Goal: Transaction & Acquisition: Purchase product/service

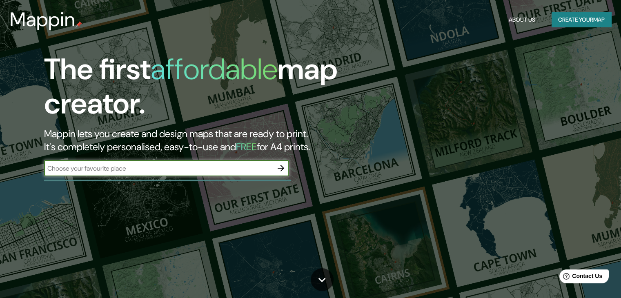
click at [261, 167] on input "text" at bounding box center [158, 168] width 229 height 9
click at [212, 168] on input "text" at bounding box center [158, 168] width 229 height 9
paste input "Av. [STREET_ADDRESS]"
type input "Av. [STREET_ADDRESS]"
click at [285, 172] on icon "button" at bounding box center [281, 168] width 10 height 10
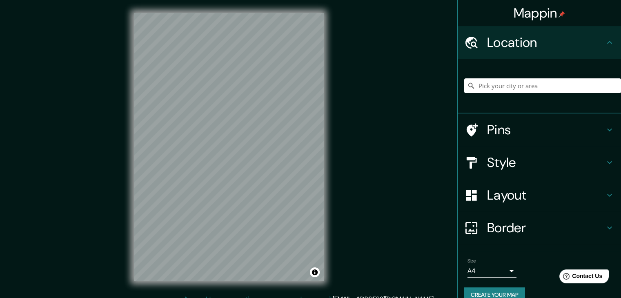
click at [597, 43] on h4 "Location" at bounding box center [546, 42] width 118 height 16
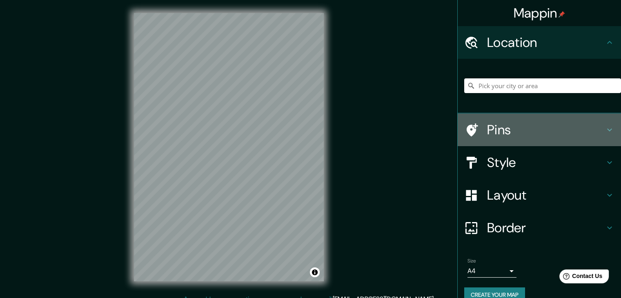
click at [588, 127] on h4 "Pins" at bounding box center [546, 130] width 118 height 16
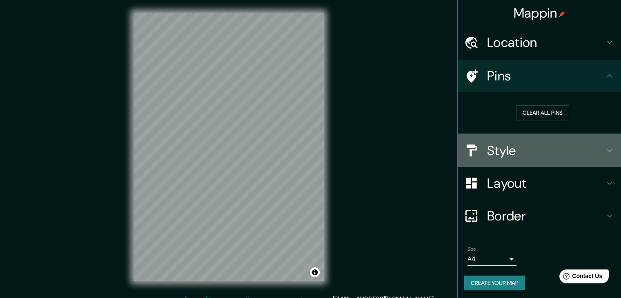
click at [554, 152] on h4 "Style" at bounding box center [546, 151] width 118 height 16
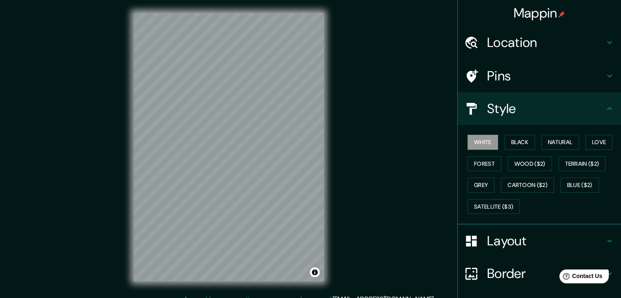
click at [500, 113] on h4 "Style" at bounding box center [546, 109] width 118 height 16
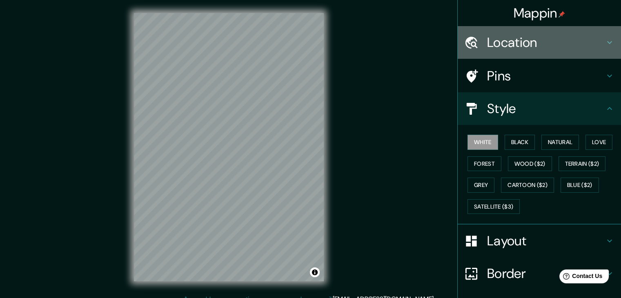
drag, startPoint x: 518, startPoint y: 56, endPoint x: 516, endPoint y: 49, distance: 7.0
click at [518, 56] on div "Location" at bounding box center [539, 42] width 163 height 33
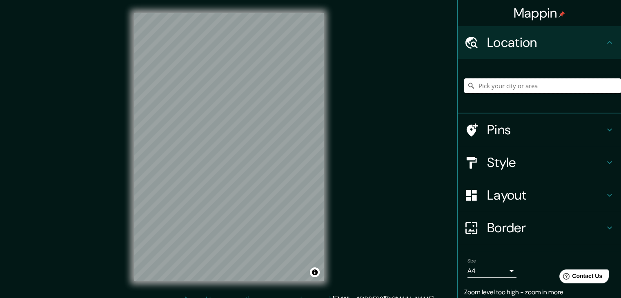
click at [500, 86] on input "Pick your city or area" at bounding box center [543, 85] width 157 height 15
paste input "Av. [STREET_ADDRESS]"
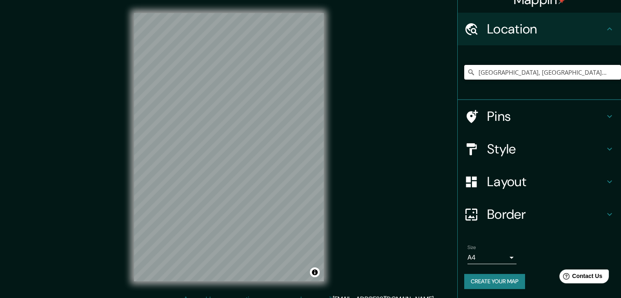
scroll to position [14, 0]
type input "[GEOGRAPHIC_DATA], [GEOGRAPHIC_DATA], [GEOGRAPHIC_DATA]"
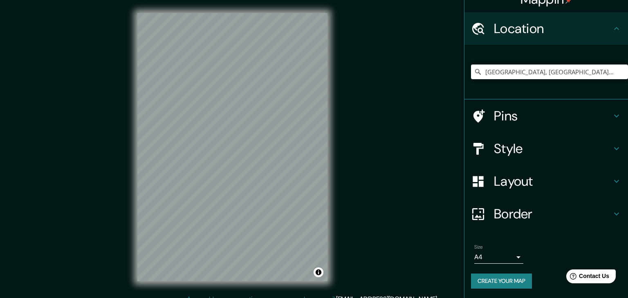
click at [504, 257] on body "Mappin Location [GEOGRAPHIC_DATA], [GEOGRAPHIC_DATA], [GEOGRAPHIC_DATA] [GEOGRA…" at bounding box center [314, 149] width 628 height 298
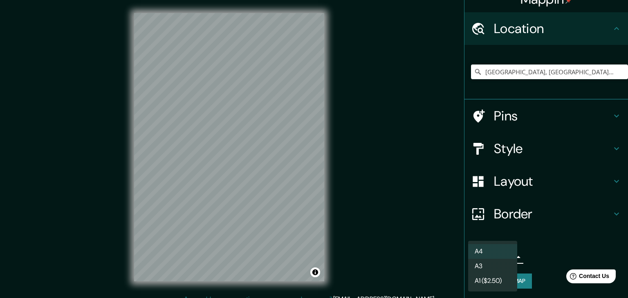
click at [545, 229] on div at bounding box center [314, 149] width 628 height 298
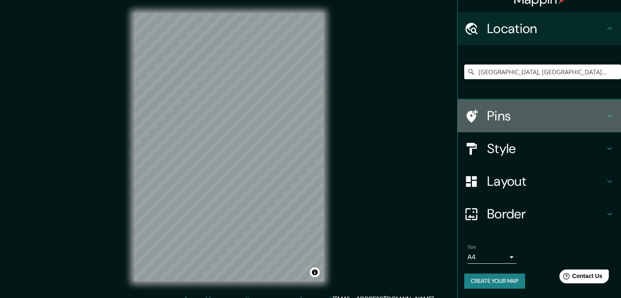
click at [515, 116] on h4 "Pins" at bounding box center [546, 116] width 118 height 16
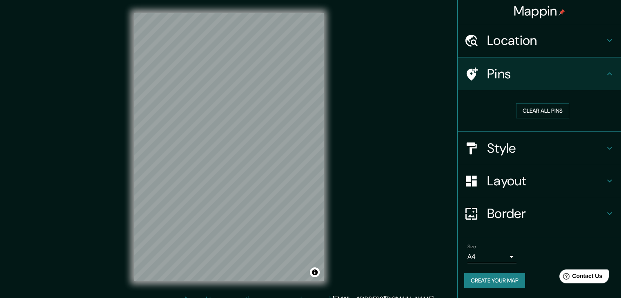
scroll to position [2, 0]
click at [605, 43] on icon at bounding box center [610, 41] width 10 height 10
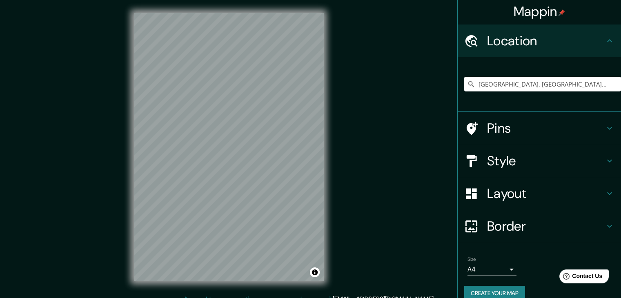
click at [545, 161] on h4 "Style" at bounding box center [546, 161] width 118 height 16
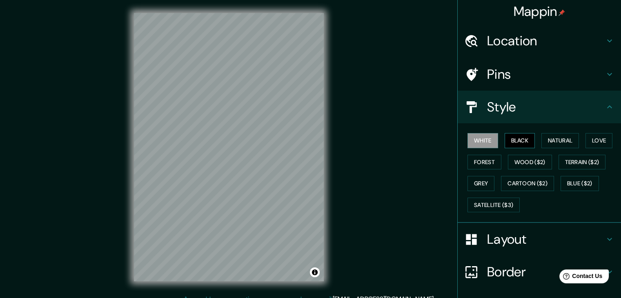
click at [511, 141] on button "Black" at bounding box center [520, 140] width 31 height 15
click at [546, 143] on button "Natural" at bounding box center [561, 140] width 38 height 15
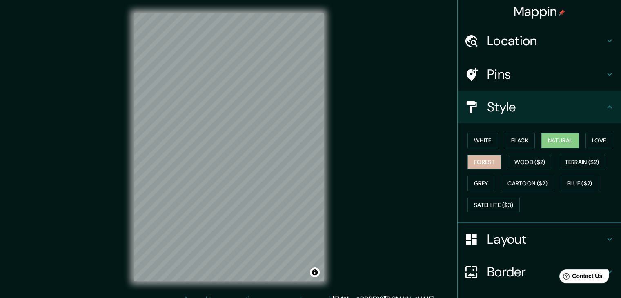
click at [480, 163] on button "Forest" at bounding box center [485, 162] width 34 height 15
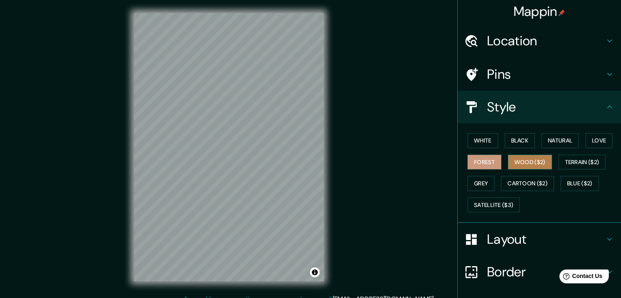
click at [508, 160] on button "Wood ($2)" at bounding box center [530, 162] width 44 height 15
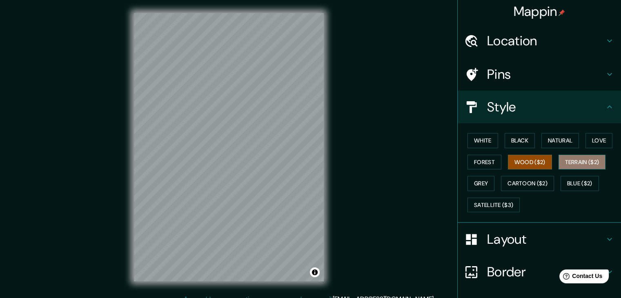
click at [565, 164] on button "Terrain ($2)" at bounding box center [582, 162] width 47 height 15
click at [465, 181] on div "White Black Natural Love Forest Wood ($2) Terrain ($2) Grey Cartoon ($2) Blue (…" at bounding box center [543, 173] width 157 height 86
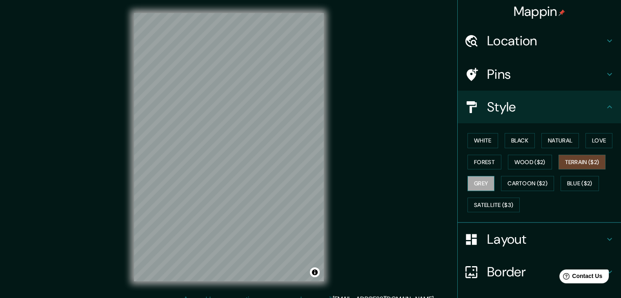
click at [476, 180] on button "Grey" at bounding box center [481, 183] width 27 height 15
click at [505, 181] on button "Cartoon ($2)" at bounding box center [527, 183] width 53 height 15
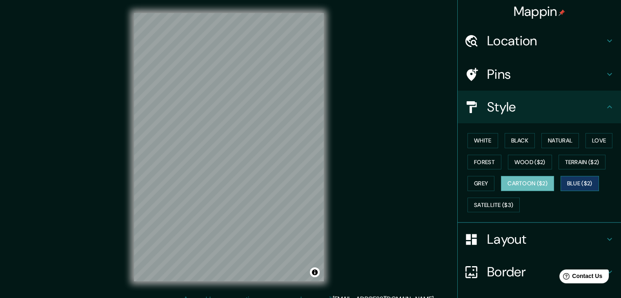
click at [561, 181] on button "Blue ($2)" at bounding box center [580, 183] width 38 height 15
click at [490, 206] on button "Satellite ($3)" at bounding box center [494, 205] width 52 height 15
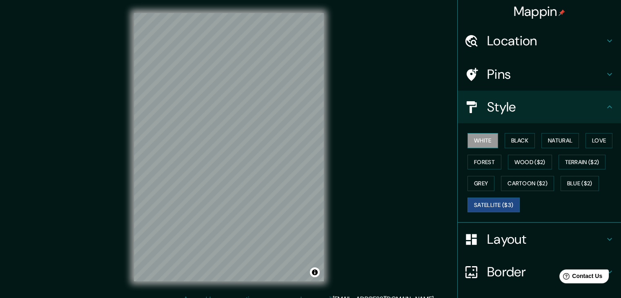
click at [476, 143] on button "White" at bounding box center [483, 140] width 31 height 15
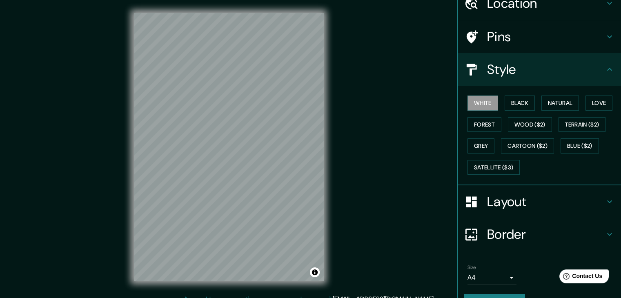
scroll to position [0, 0]
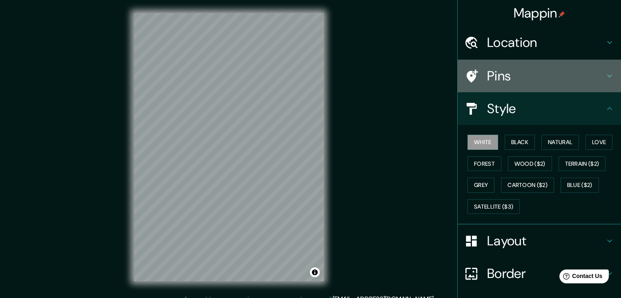
click at [529, 79] on h4 "Pins" at bounding box center [546, 76] width 118 height 16
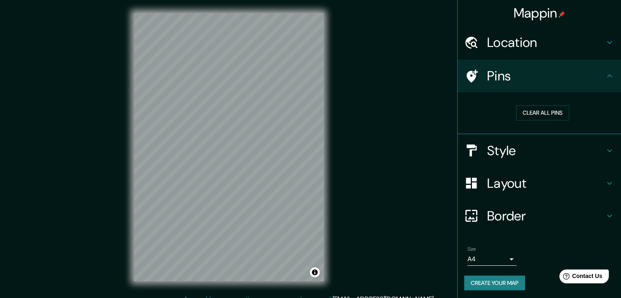
click at [529, 79] on h4 "Pins" at bounding box center [546, 76] width 118 height 16
click at [596, 76] on h4 "Pins" at bounding box center [546, 76] width 118 height 16
click at [540, 112] on button "Clear all pins" at bounding box center [542, 112] width 53 height 15
click at [555, 109] on button "Clear all pins" at bounding box center [542, 112] width 53 height 15
click at [528, 108] on button "Clear all pins" at bounding box center [542, 112] width 53 height 15
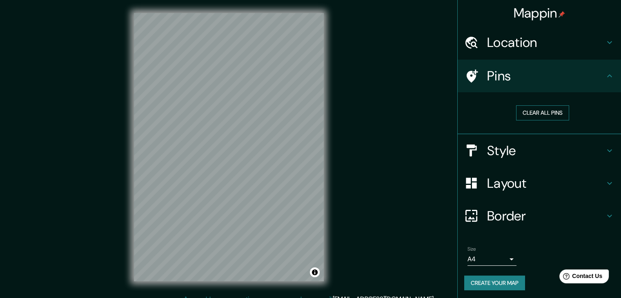
click at [521, 112] on button "Clear all pins" at bounding box center [542, 112] width 53 height 15
click at [505, 162] on div "Style" at bounding box center [539, 150] width 163 height 33
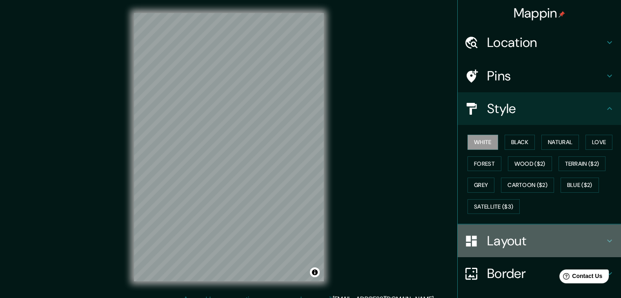
click at [537, 239] on h4 "Layout" at bounding box center [546, 241] width 118 height 16
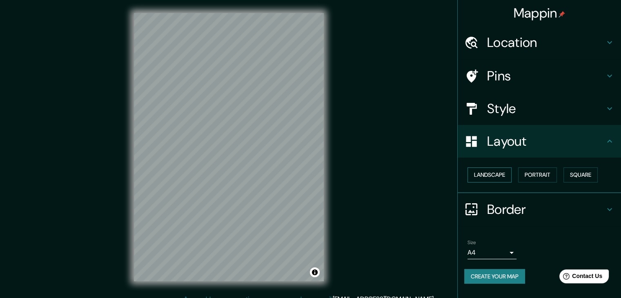
click at [498, 179] on button "Landscape" at bounding box center [490, 175] width 44 height 15
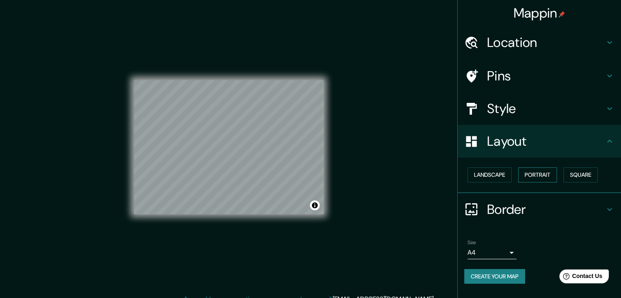
click at [538, 176] on button "Portrait" at bounding box center [537, 175] width 39 height 15
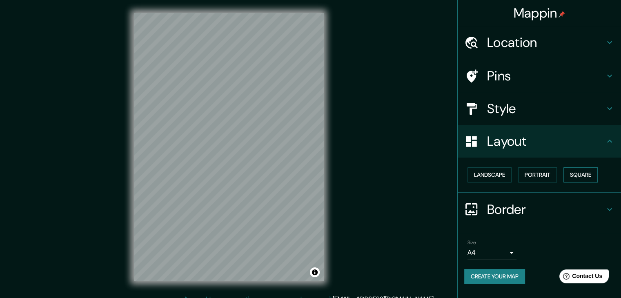
click at [584, 178] on button "Square" at bounding box center [581, 175] width 34 height 15
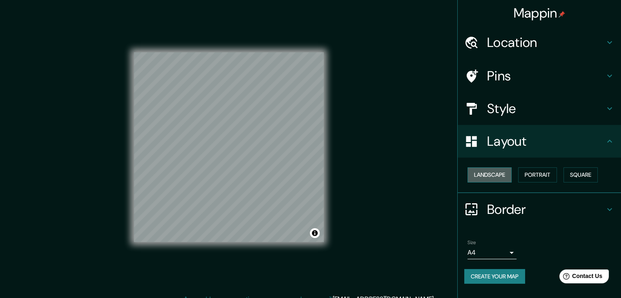
click at [512, 177] on button "Landscape" at bounding box center [490, 175] width 44 height 15
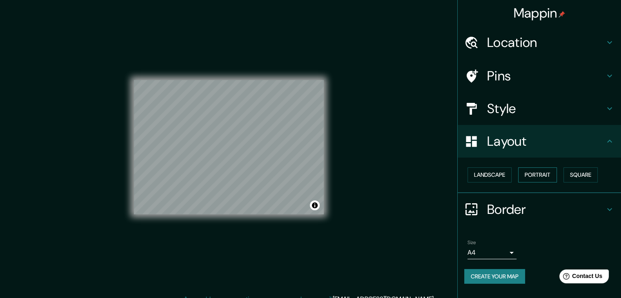
click at [531, 177] on button "Portrait" at bounding box center [537, 175] width 39 height 15
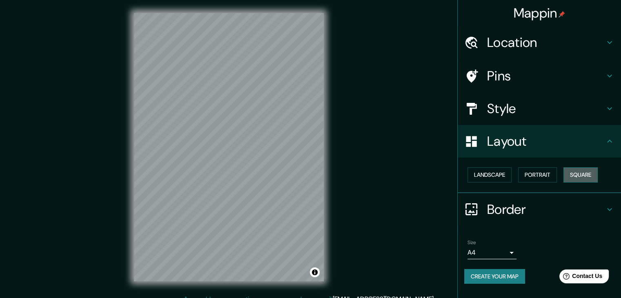
click at [569, 179] on button "Square" at bounding box center [581, 175] width 34 height 15
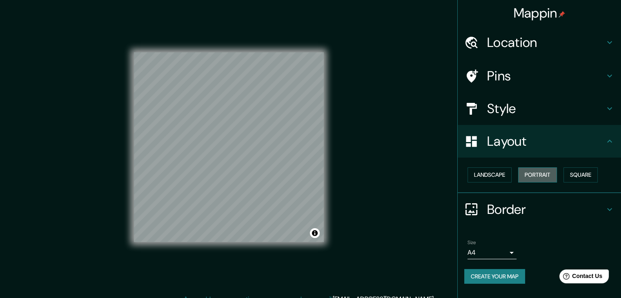
click at [537, 177] on button "Portrait" at bounding box center [537, 175] width 39 height 15
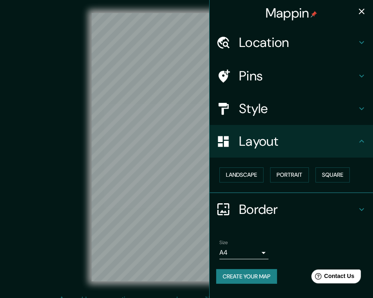
click at [6, 142] on div "© Mapbox © OpenStreetMap Improve this map" at bounding box center [187, 147] width 362 height 295
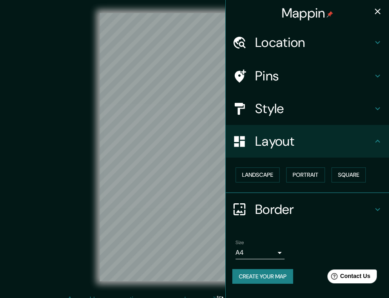
click at [374, 13] on icon "button" at bounding box center [378, 12] width 10 height 10
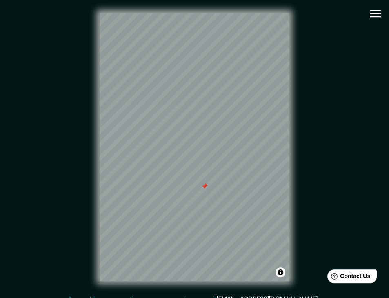
drag, startPoint x: 219, startPoint y: 186, endPoint x: 207, endPoint y: 184, distance: 12.4
click at [207, 184] on div at bounding box center [204, 186] width 7 height 7
click at [206, 185] on div at bounding box center [204, 186] width 7 height 7
click at [160, 177] on div at bounding box center [158, 177] width 7 height 7
click at [154, 170] on div at bounding box center [155, 171] width 7 height 7
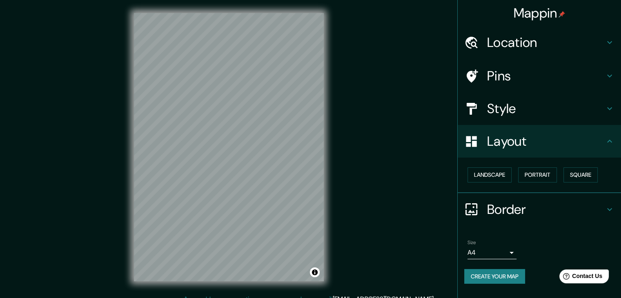
click at [502, 75] on h4 "Pins" at bounding box center [546, 76] width 118 height 16
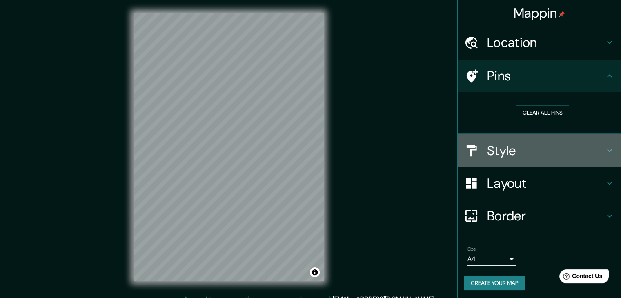
click at [536, 160] on div "Style" at bounding box center [539, 150] width 163 height 33
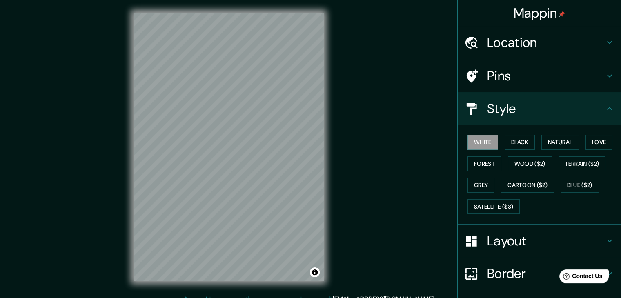
click at [532, 102] on h4 "Style" at bounding box center [546, 109] width 118 height 16
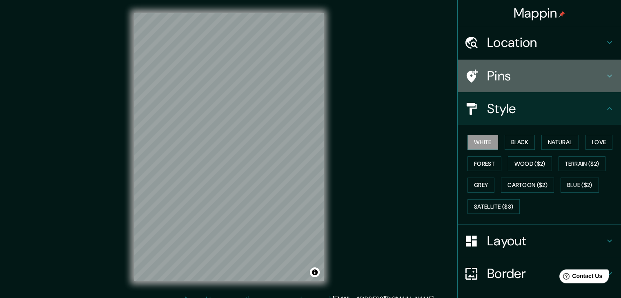
click at [610, 79] on div "Pins" at bounding box center [539, 76] width 163 height 33
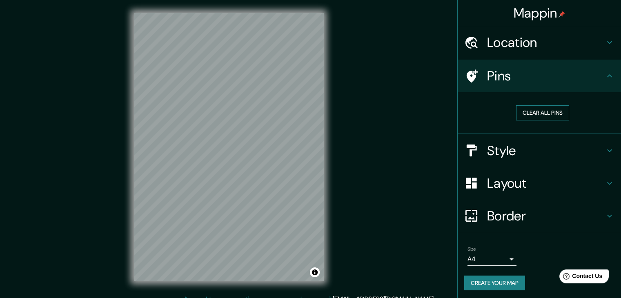
click at [531, 112] on button "Clear all pins" at bounding box center [542, 112] width 53 height 15
